Goal: Task Accomplishment & Management: Manage account settings

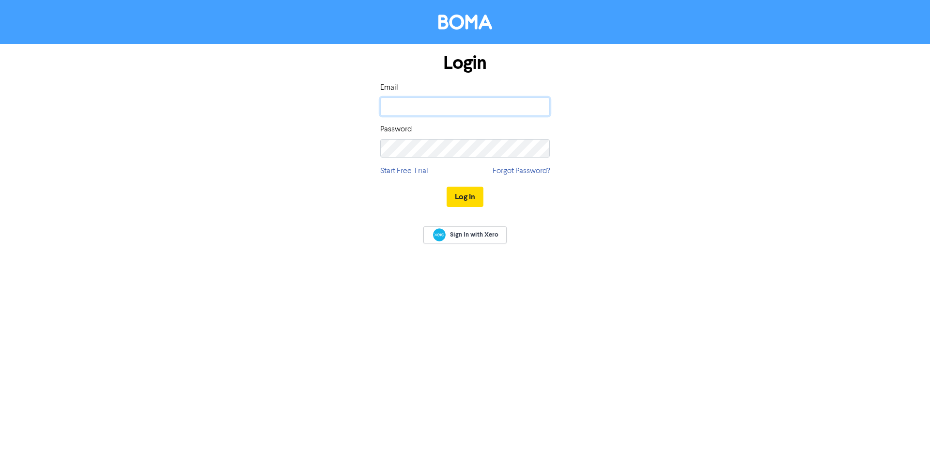
click at [454, 103] on input "email" at bounding box center [465, 106] width 170 height 18
click at [327, 328] on div "Login Email Password Start Free Trial Forgot Password? Log In Sign In with Xero" at bounding box center [465, 231] width 930 height 462
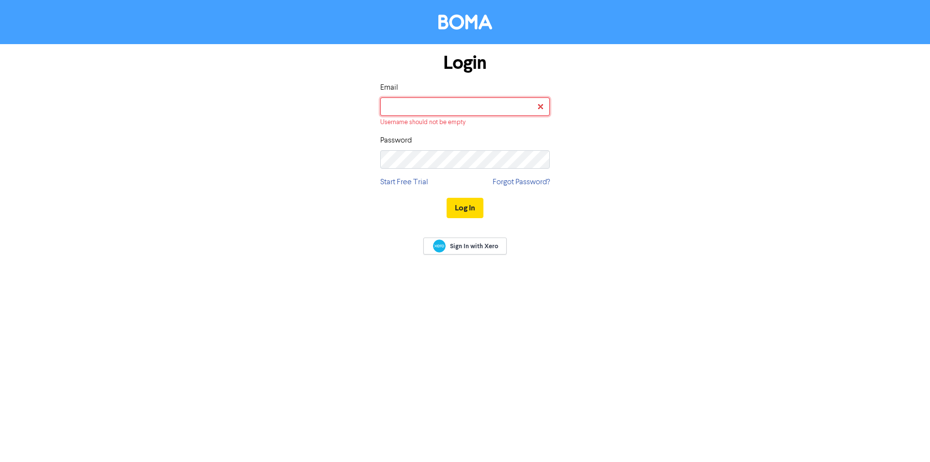
click at [409, 110] on input "email" at bounding box center [465, 106] width 170 height 18
paste input "[PERSON_NAME][EMAIL_ADDRESS][DOMAIN_NAME]"
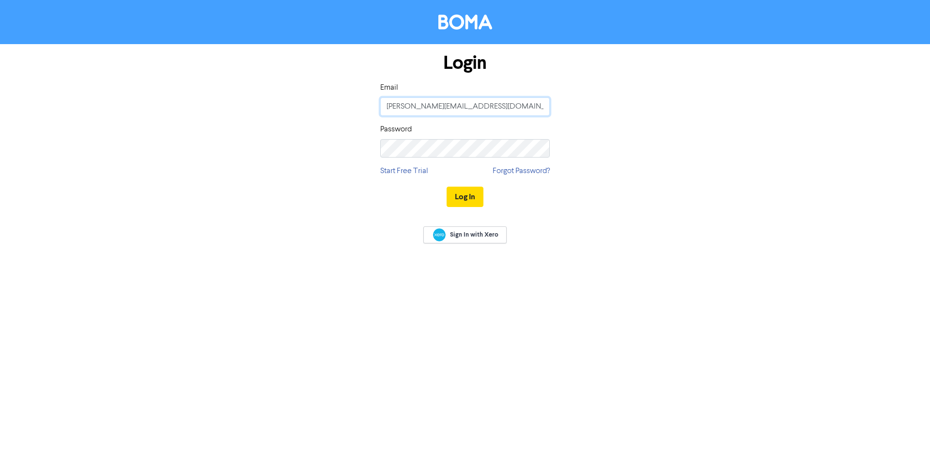
type input "[PERSON_NAME][EMAIL_ADDRESS][DOMAIN_NAME]"
click at [476, 199] on button "Log In" at bounding box center [465, 197] width 37 height 20
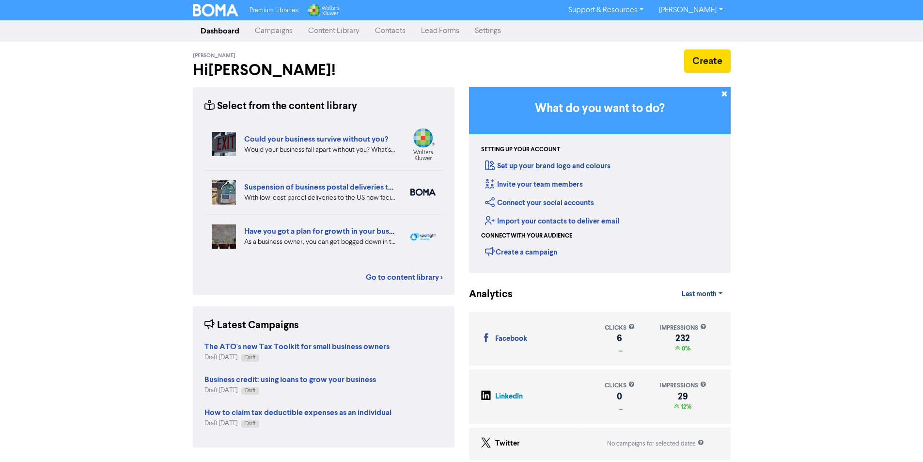
click at [283, 33] on link "Campaigns" at bounding box center [273, 30] width 53 height 19
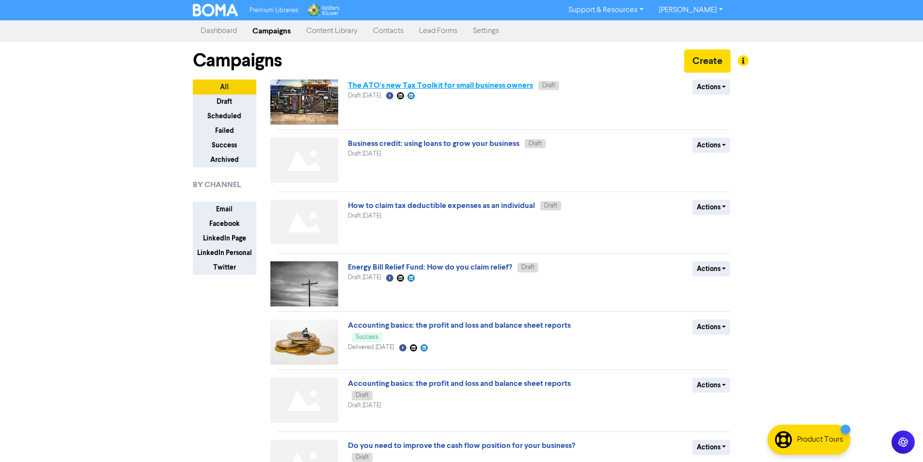
click at [476, 82] on link "The ATO's new Tax Toolkit for small business owners" at bounding box center [440, 85] width 185 height 10
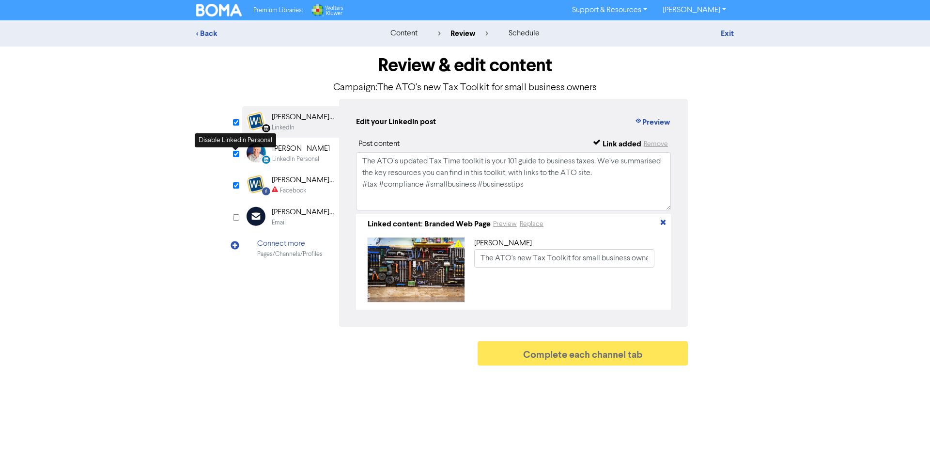
click at [236, 154] on input "checkbox" at bounding box center [236, 154] width 6 height 6
checkbox input "false"
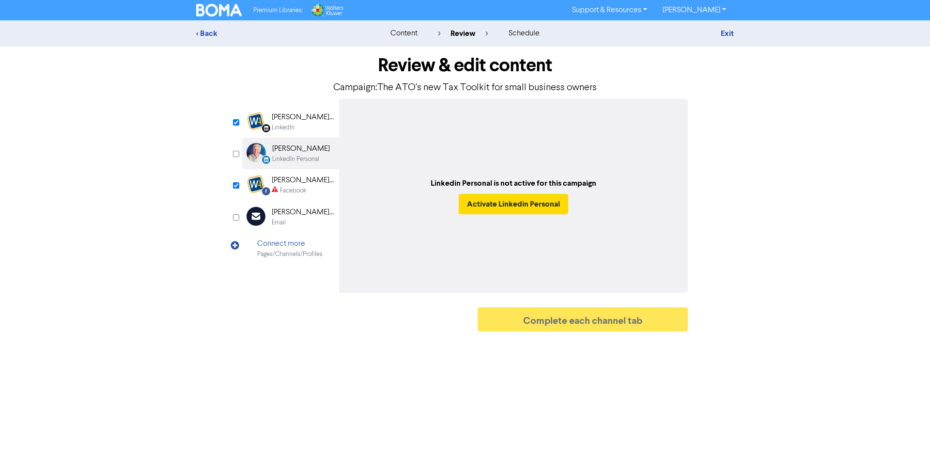
click at [300, 124] on div "LinkedIn" at bounding box center [303, 127] width 62 height 9
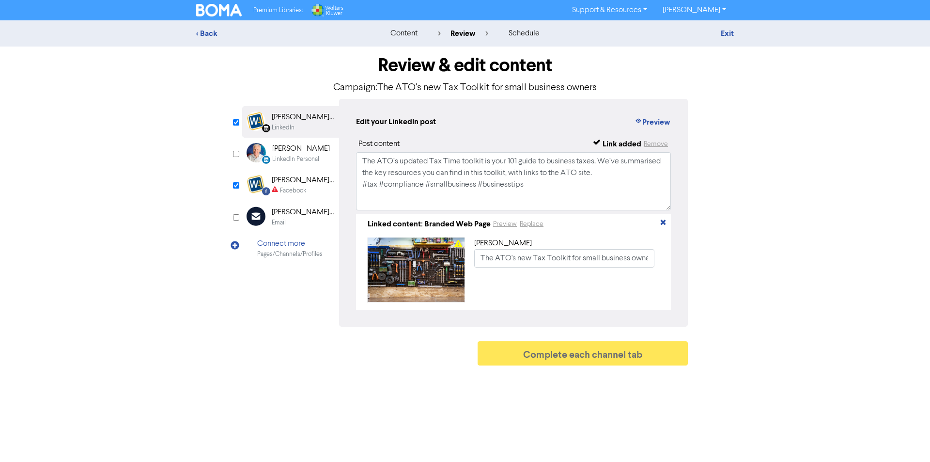
click at [297, 179] on div "[PERSON_NAME] Accounting" at bounding box center [303, 180] width 62 height 12
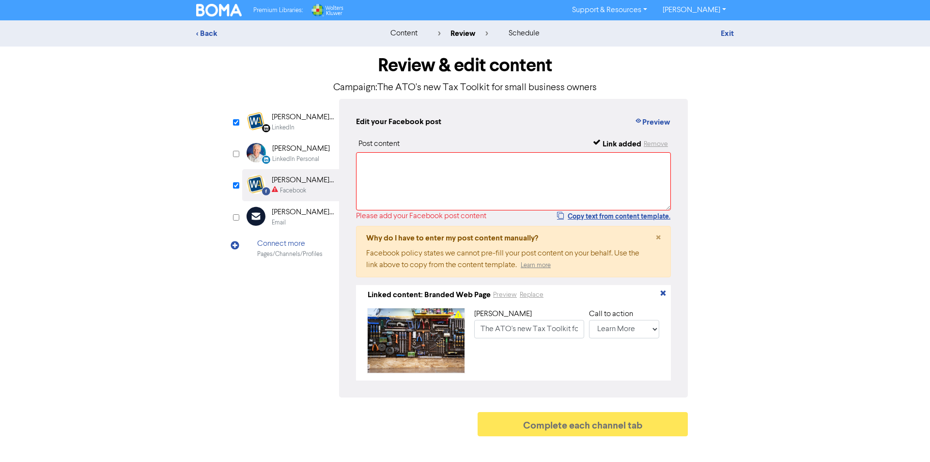
click at [293, 114] on div "[PERSON_NAME] Accounting" at bounding box center [303, 117] width 62 height 12
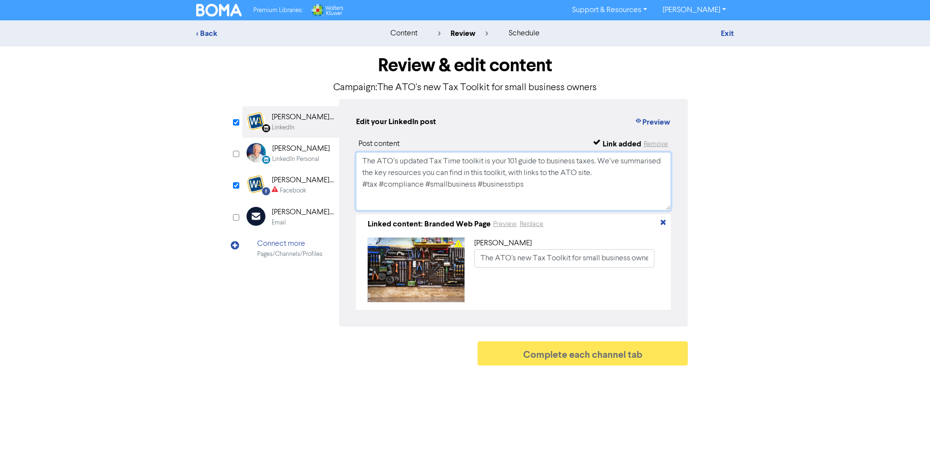
drag, startPoint x: 488, startPoint y: 188, endPoint x: 357, endPoint y: 162, distance: 134.4
click at [357, 162] on textarea "The ATO’s updated Tax Time toolkit is your 101 guide to business taxes. We’ve s…" at bounding box center [513, 181] width 315 height 58
click at [297, 190] on div "Facebook" at bounding box center [293, 190] width 26 height 9
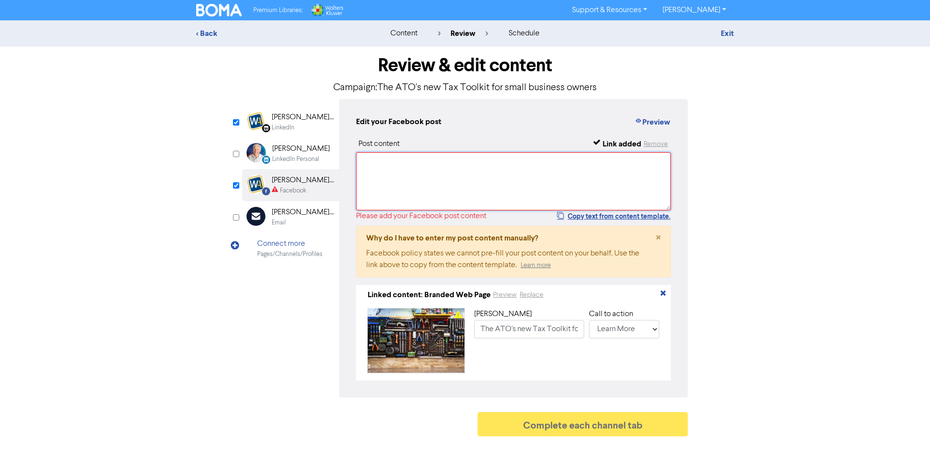
click at [402, 165] on textarea at bounding box center [513, 181] width 315 height 58
paste textarea "The ATO’s updated Tax Time toolkit is your 101 guide to business taxes. We’ve s…"
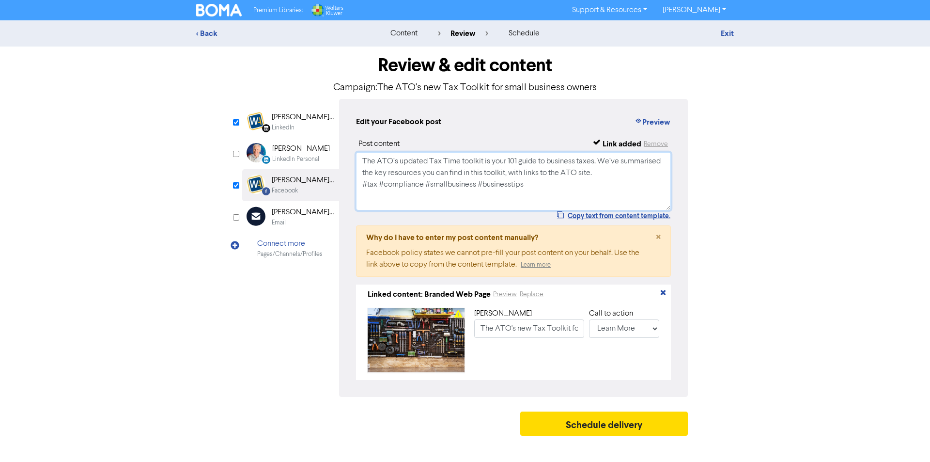
type textarea "The ATO’s updated Tax Time toolkit is your 101 guide to business taxes. We’ve s…"
click at [580, 299] on div "Linked content: Branded Web Page Preview Replace" at bounding box center [513, 294] width 307 height 12
click at [420, 352] on object at bounding box center [416, 340] width 97 height 64
click at [402, 36] on div "content" at bounding box center [404, 34] width 27 height 12
click at [300, 121] on div "[PERSON_NAME] Accounting" at bounding box center [303, 117] width 62 height 12
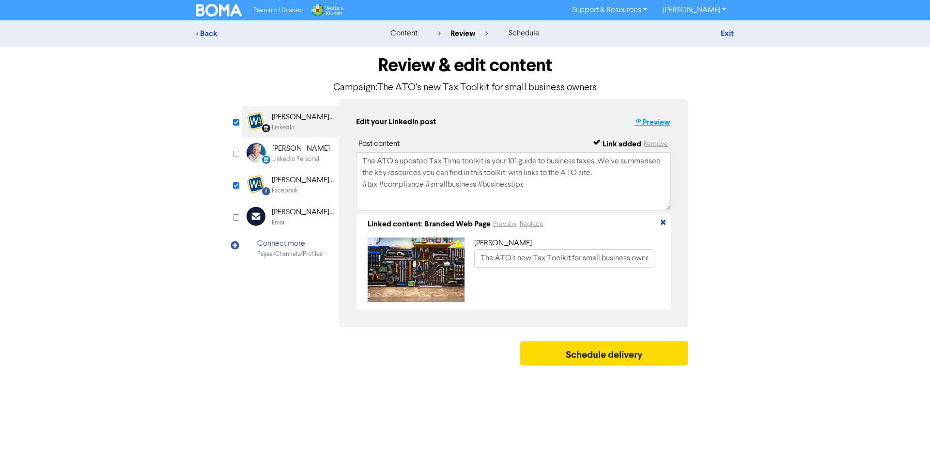
click at [661, 121] on button "Preview" at bounding box center [652, 122] width 37 height 13
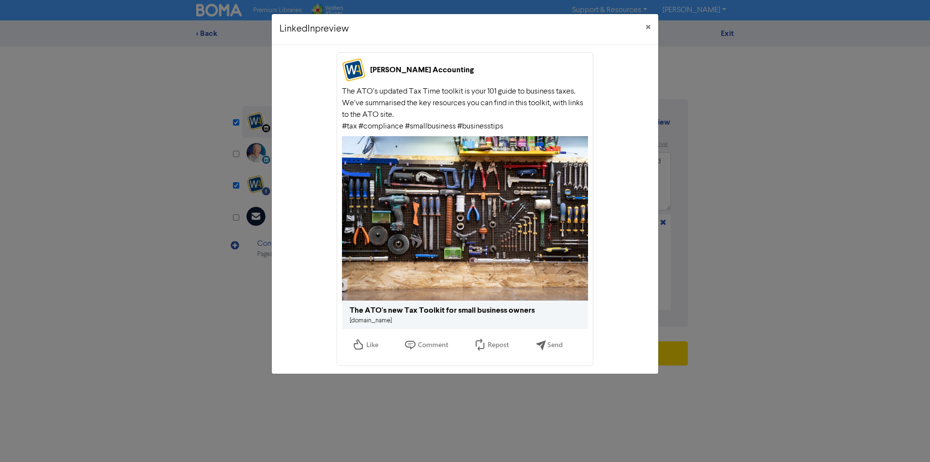
click at [418, 187] on img at bounding box center [465, 218] width 246 height 164
click at [646, 28] on span "×" at bounding box center [648, 27] width 5 height 15
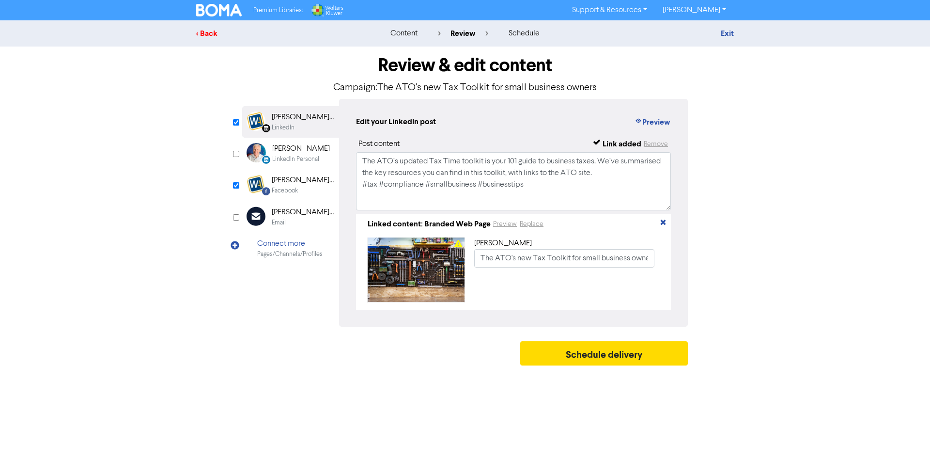
click at [202, 32] on div "< Back" at bounding box center [281, 34] width 170 height 12
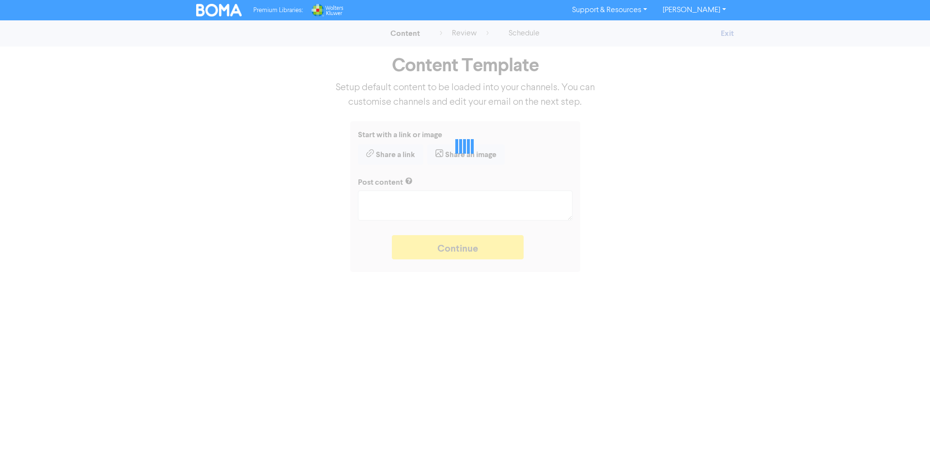
type textarea "x"
type textarea "The ATO’s updated Tax Time toolkit is your 101 guide to business taxes. We’ve s…"
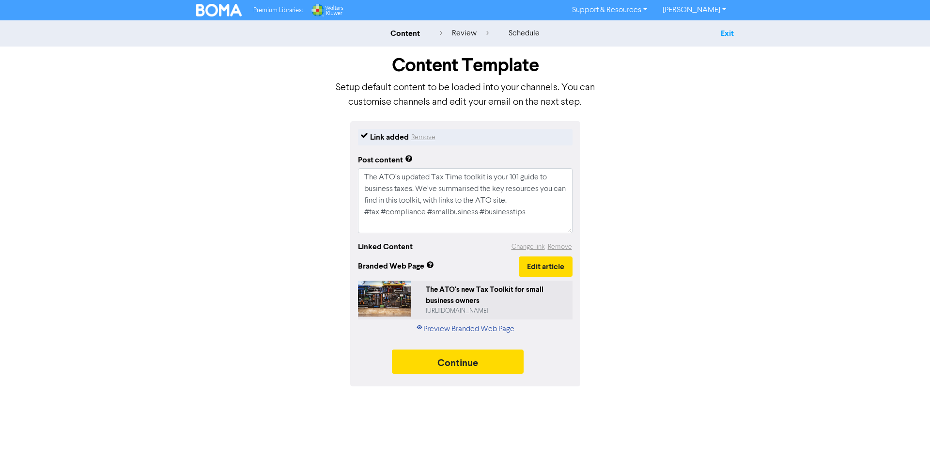
click at [731, 31] on link "Exit" at bounding box center [727, 34] width 13 height 10
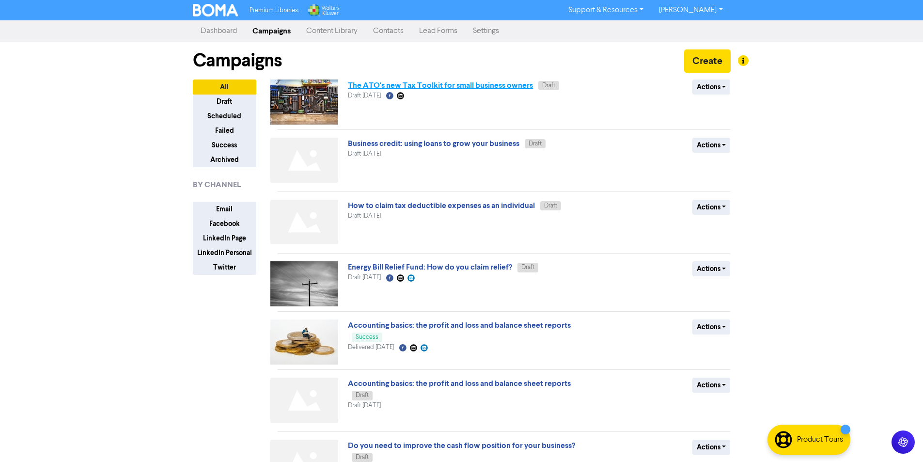
click at [354, 85] on link "The ATO's new Tax Toolkit for small business owners" at bounding box center [440, 85] width 185 height 10
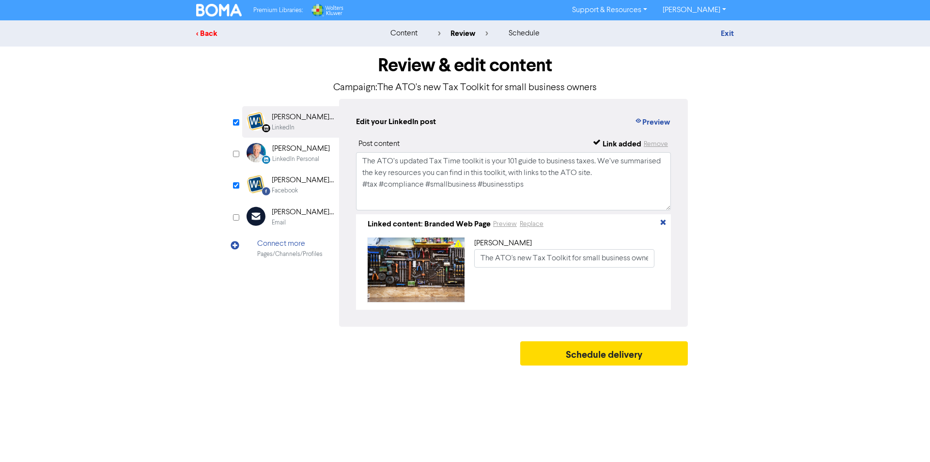
click at [211, 35] on div "< Back" at bounding box center [281, 34] width 170 height 12
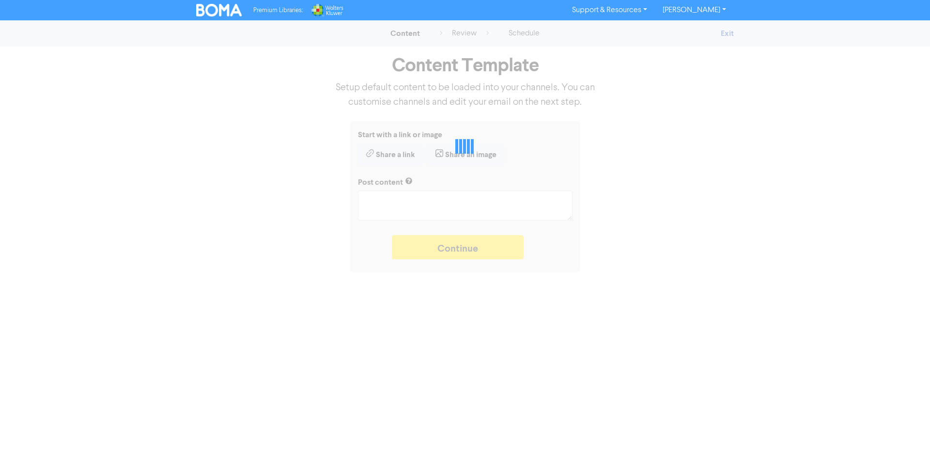
type textarea "x"
type textarea "The ATO’s updated Tax Time toolkit is your 101 guide to business taxes. We’ve s…"
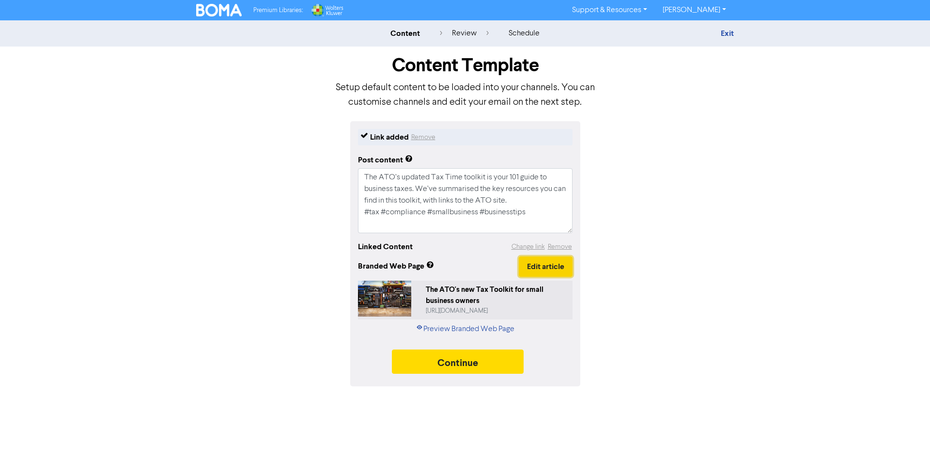
click at [550, 269] on button "Edit article" at bounding box center [546, 266] width 54 height 20
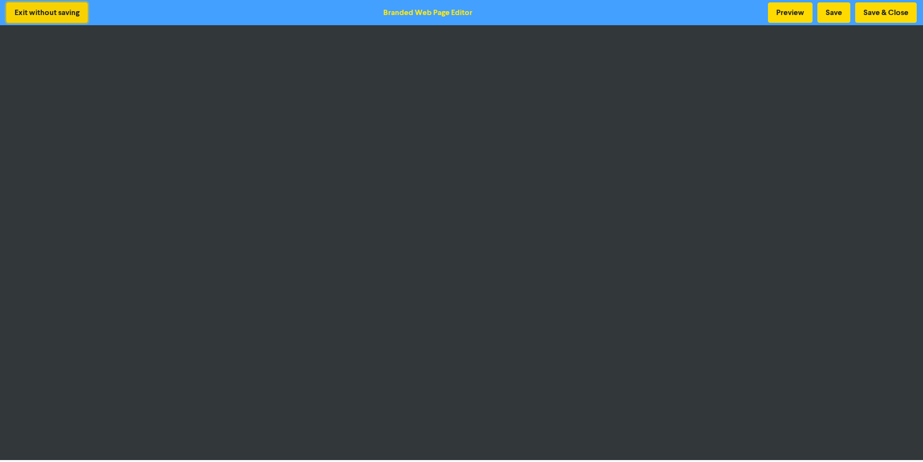
click at [49, 14] on button "Exit without saving" at bounding box center [46, 12] width 81 height 20
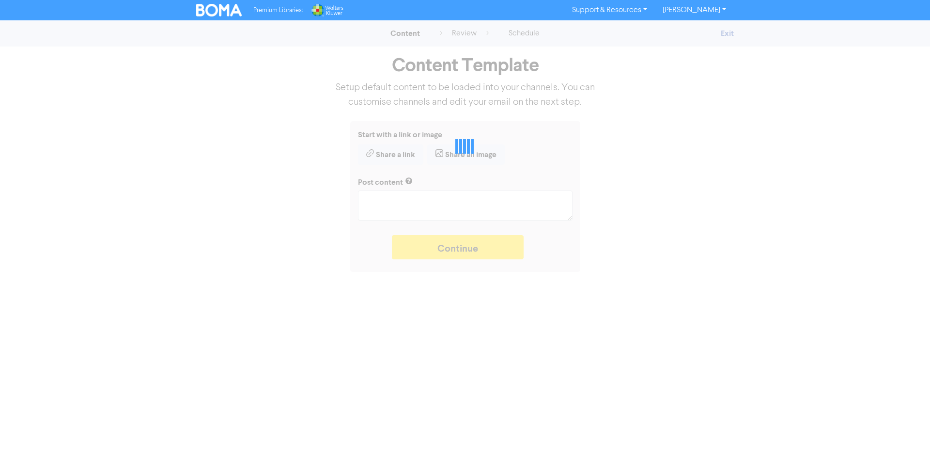
type textarea "x"
type textarea "The ATO’s updated Tax Time toolkit is your 101 guide to business taxes. We’ve s…"
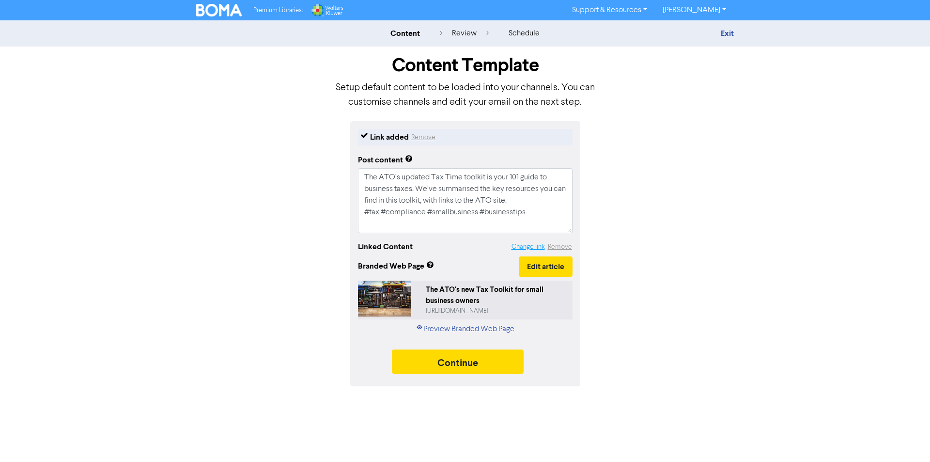
click at [540, 247] on button "Change link" at bounding box center [528, 246] width 34 height 11
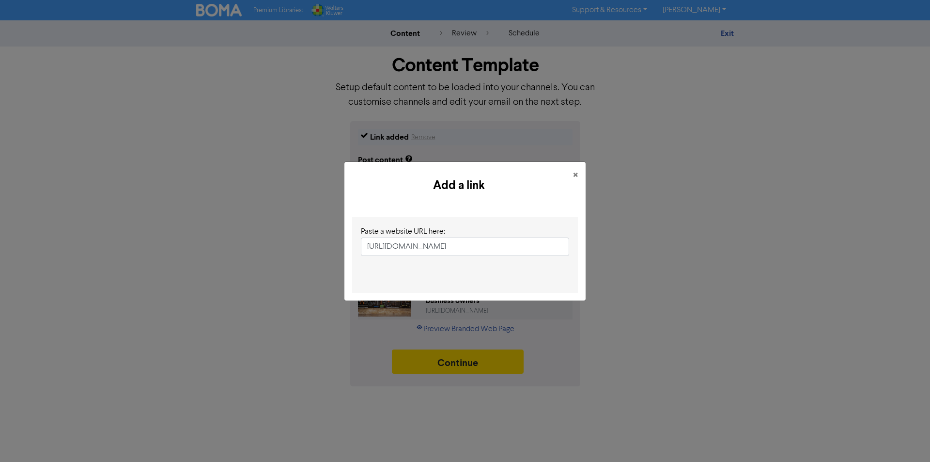
scroll to position [0, 112]
type input "[URL][DOMAIN_NAME]"
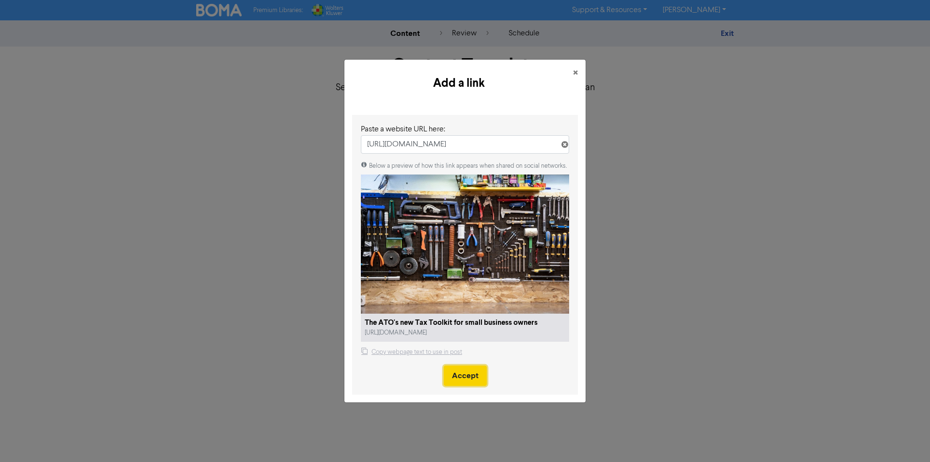
scroll to position [0, 0]
click at [457, 379] on button "Accept" at bounding box center [465, 375] width 43 height 20
type textarea "x"
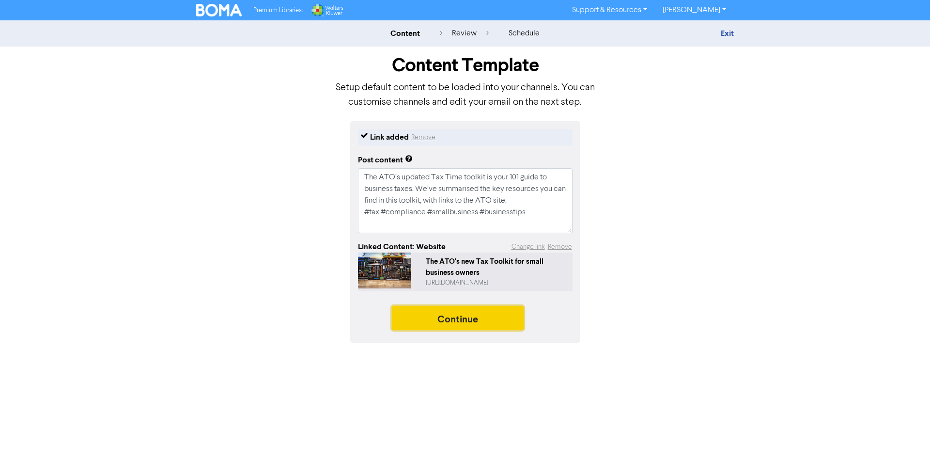
click at [466, 317] on button "Continue" at bounding box center [458, 318] width 132 height 24
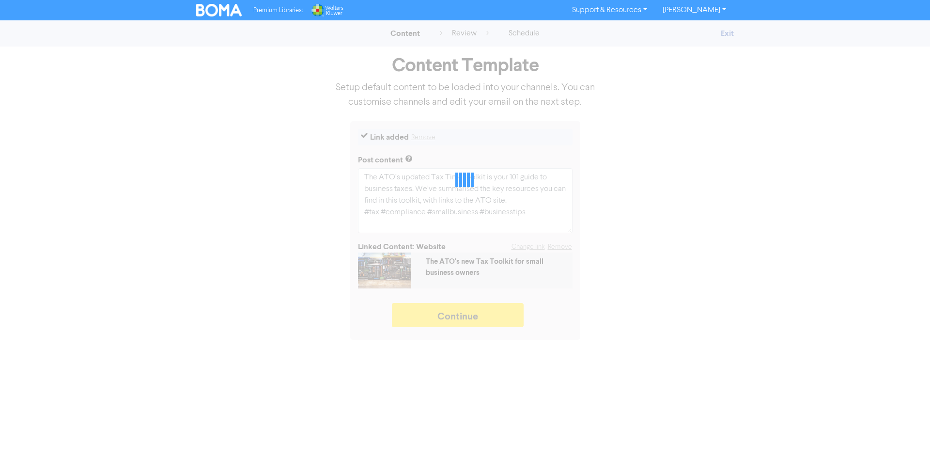
type textarea "x"
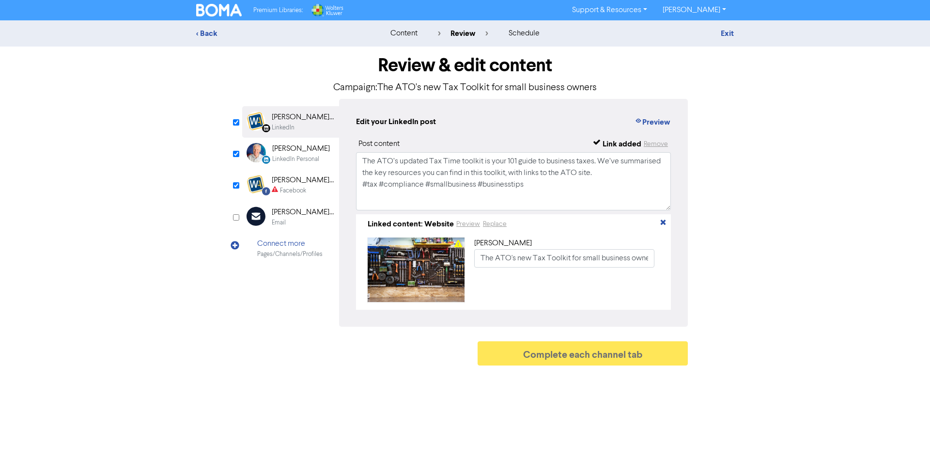
click at [297, 194] on div "Facebook" at bounding box center [293, 190] width 26 height 9
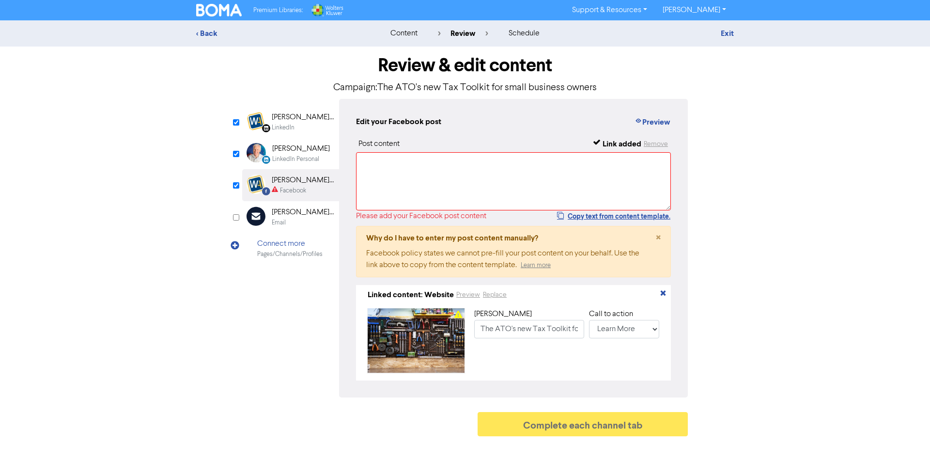
click at [302, 122] on div "[PERSON_NAME] Accounting" at bounding box center [303, 117] width 62 height 12
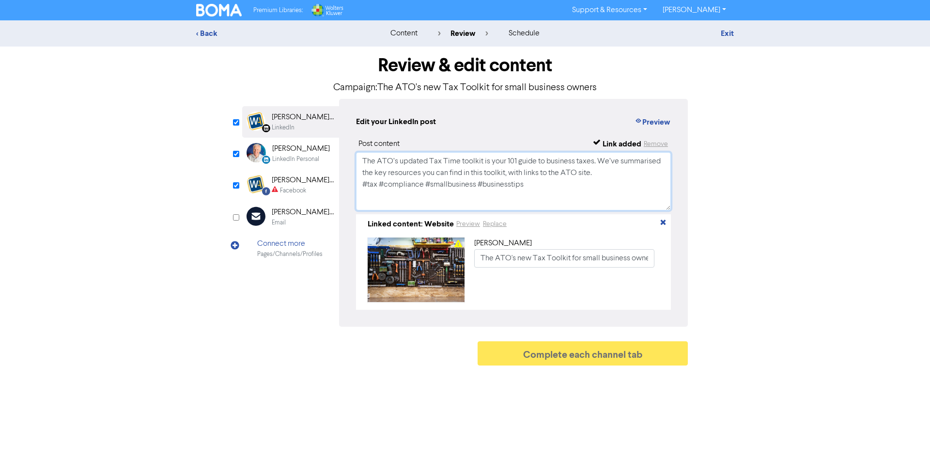
drag, startPoint x: 550, startPoint y: 182, endPoint x: 356, endPoint y: 153, distance: 196.9
click at [356, 153] on div "Edit your LinkedIn post Preview Post content Link added Remove The ATO’s update…" at bounding box center [513, 213] width 349 height 228
click at [308, 190] on div "Facebook" at bounding box center [303, 190] width 62 height 9
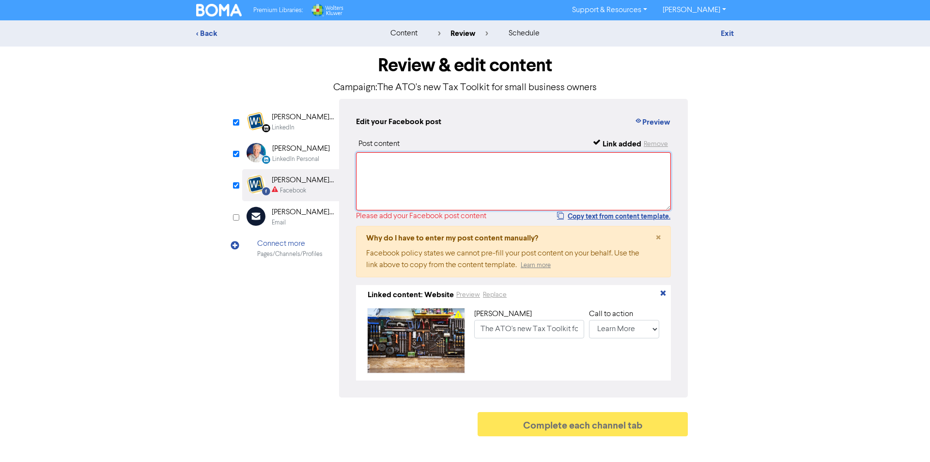
click at [400, 166] on textarea at bounding box center [513, 181] width 315 height 58
paste textarea "The ATO’s updated Tax Time toolkit is your 101 guide to business taxes. We’ve s…"
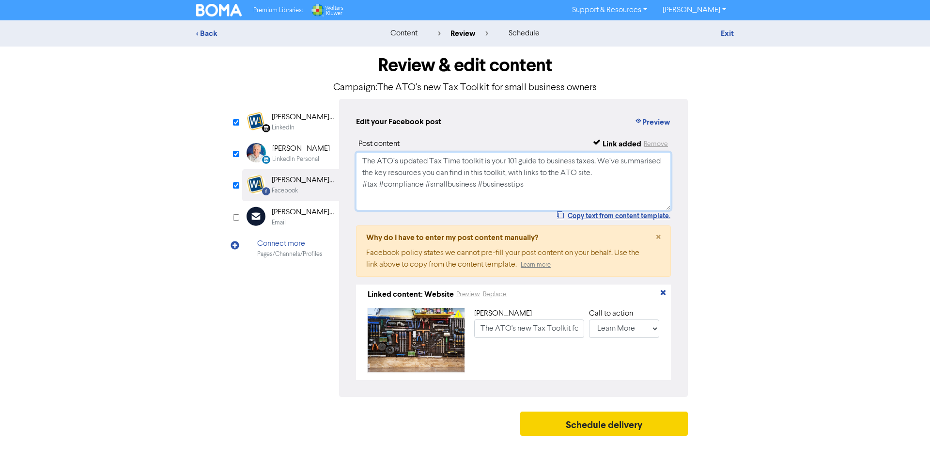
type textarea "The ATO’s updated Tax Time toolkit is your 101 guide to business taxes. We’ve s…"
click at [607, 436] on button "Schedule delivery" at bounding box center [604, 423] width 168 height 24
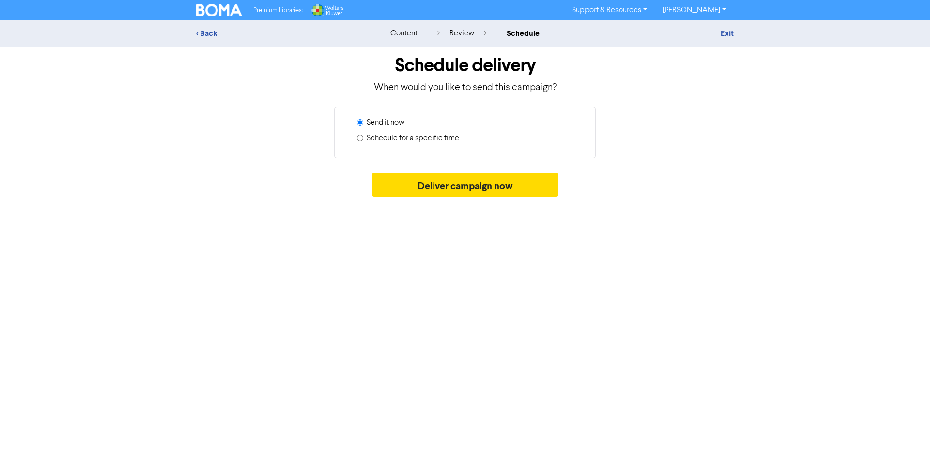
click at [391, 140] on label "Schedule for a specific time" at bounding box center [413, 138] width 93 height 12
click at [363, 140] on input "Schedule for a specific time" at bounding box center [360, 138] width 6 height 6
radio input "true"
radio input "false"
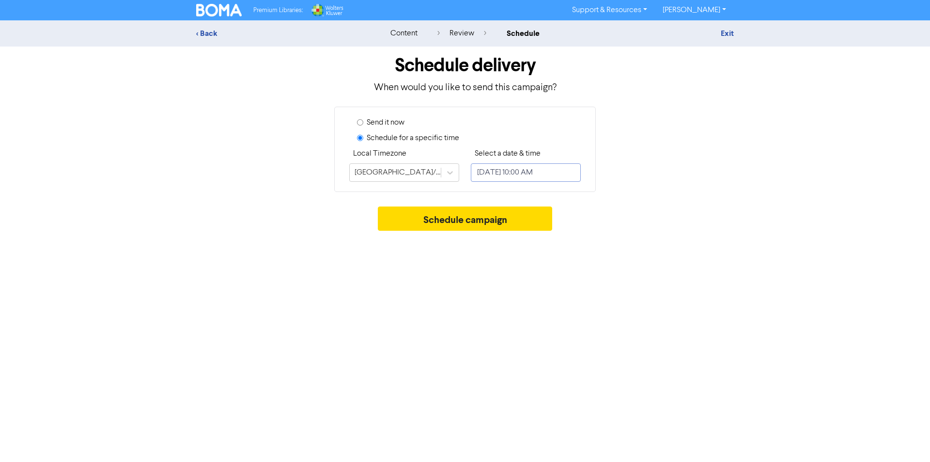
click at [517, 173] on input "[DATE] 10:00 AM" at bounding box center [526, 172] width 110 height 18
select select "8"
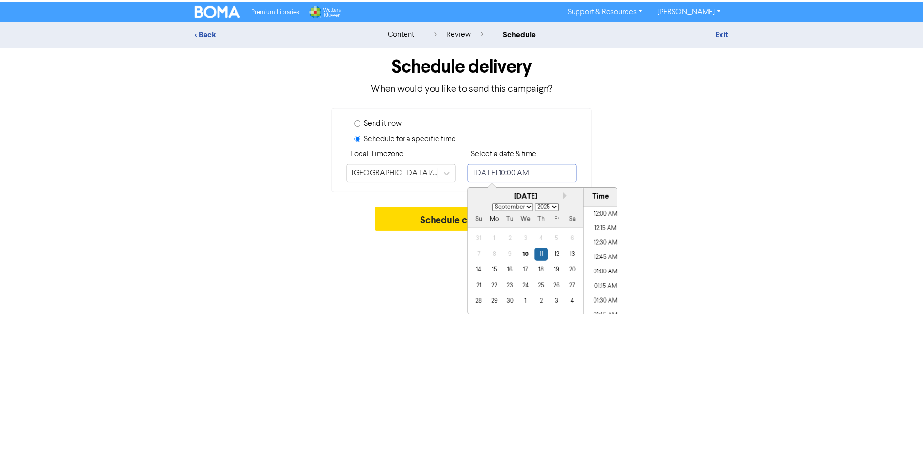
scroll to position [535, 0]
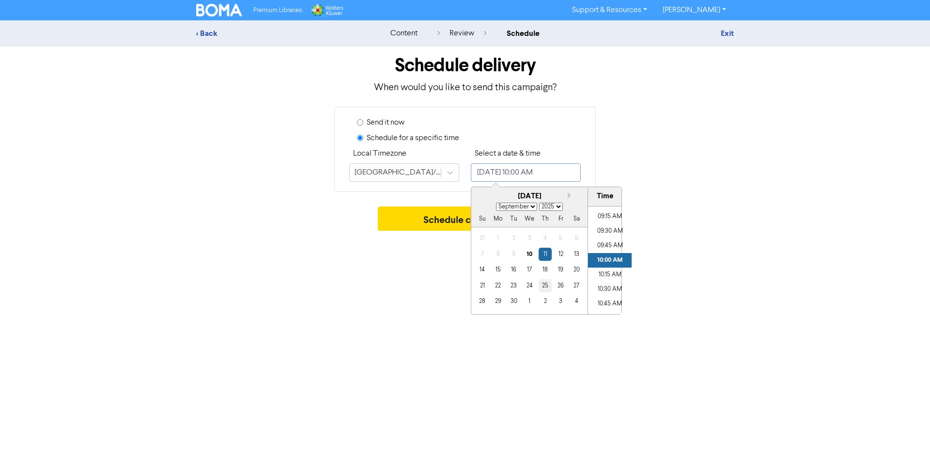
click at [545, 290] on div "25" at bounding box center [545, 285] width 13 height 13
type input "[DATE] 10:00 AM"
click at [438, 276] on div "Premium Libraries: Support & Resources Video Tutorials FAQ & Guides Marketing E…" at bounding box center [465, 231] width 930 height 462
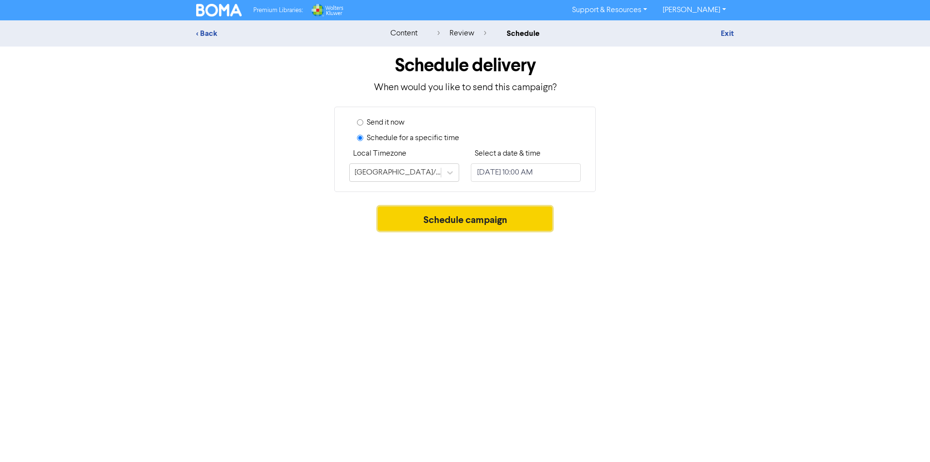
click at [471, 225] on button "Schedule campaign" at bounding box center [465, 218] width 175 height 24
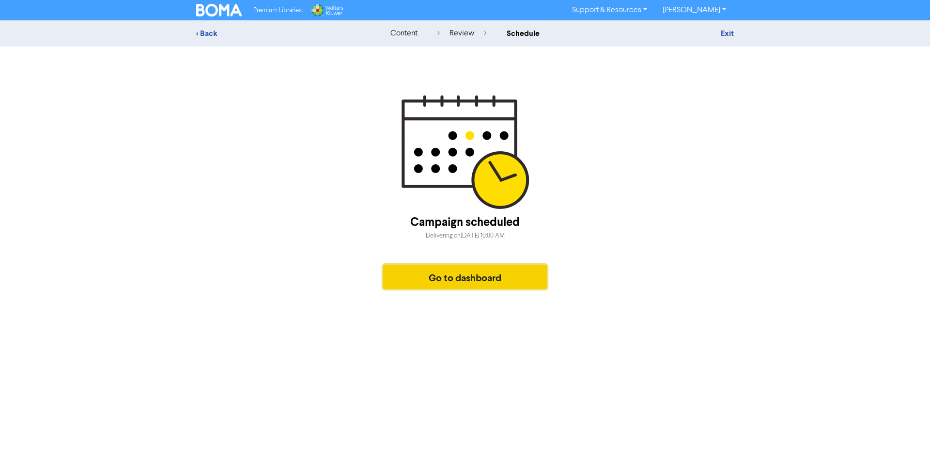
click at [466, 278] on button "Go to dashboard" at bounding box center [465, 277] width 164 height 24
